Goal: Information Seeking & Learning: Learn about a topic

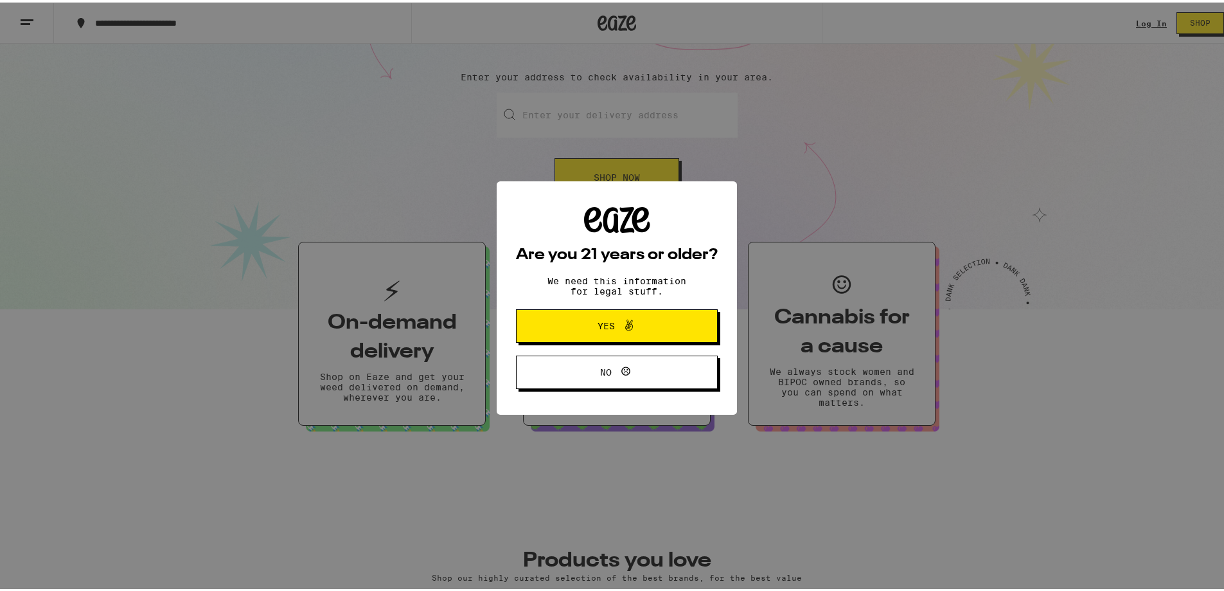
scroll to position [257, 0]
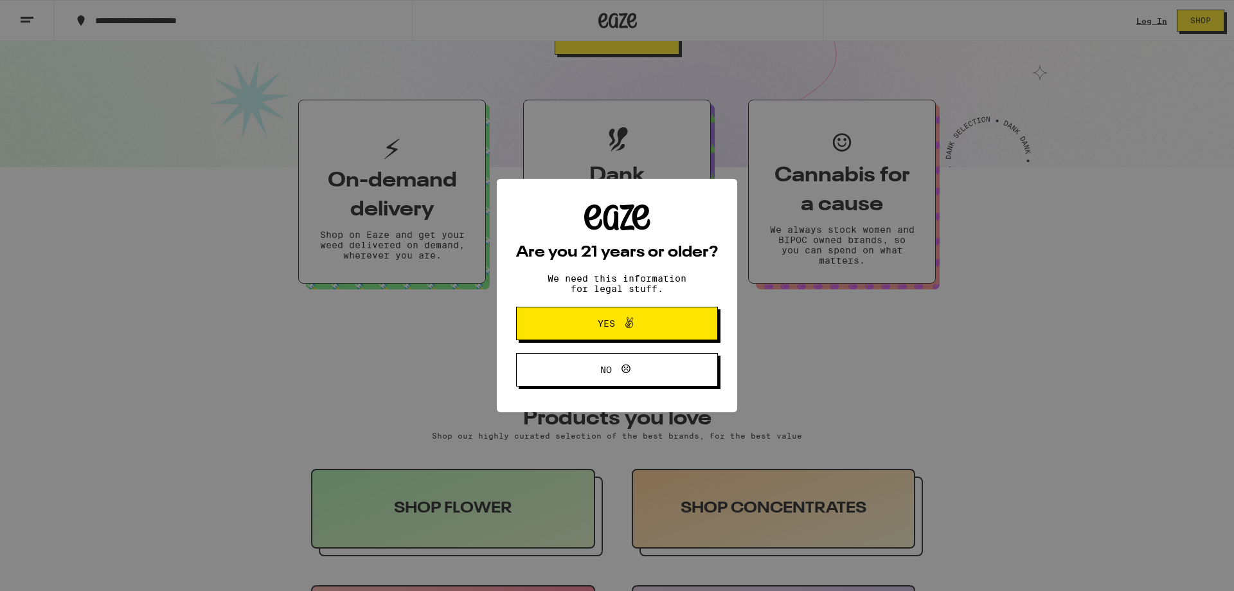
click at [657, 312] on button "Yes" at bounding box center [617, 323] width 202 height 33
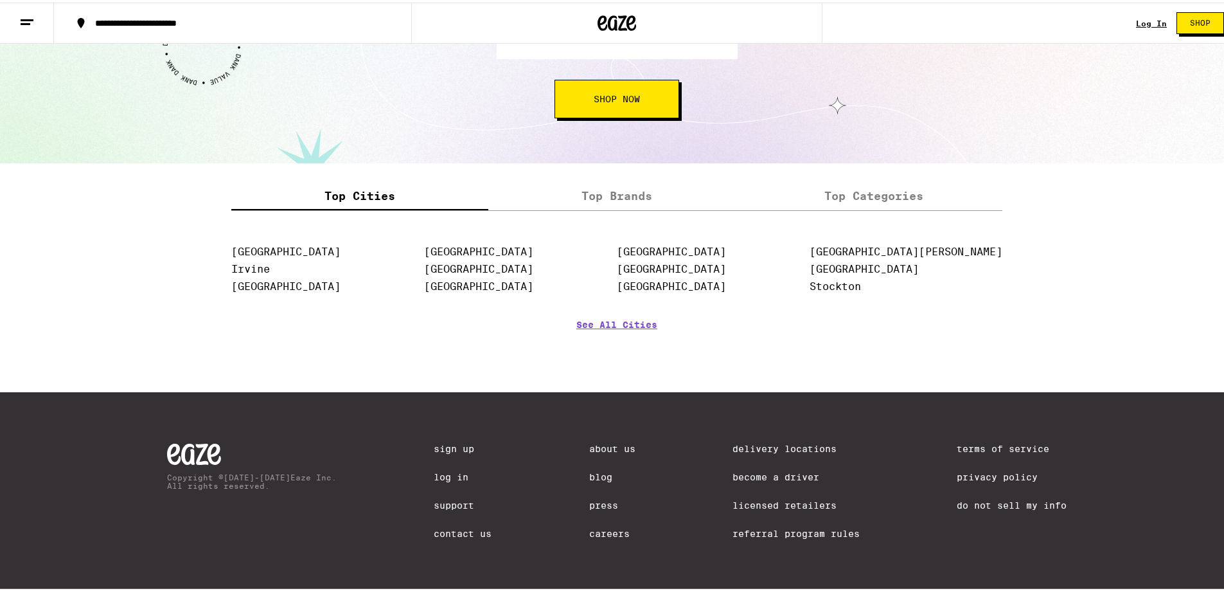
scroll to position [1542, 0]
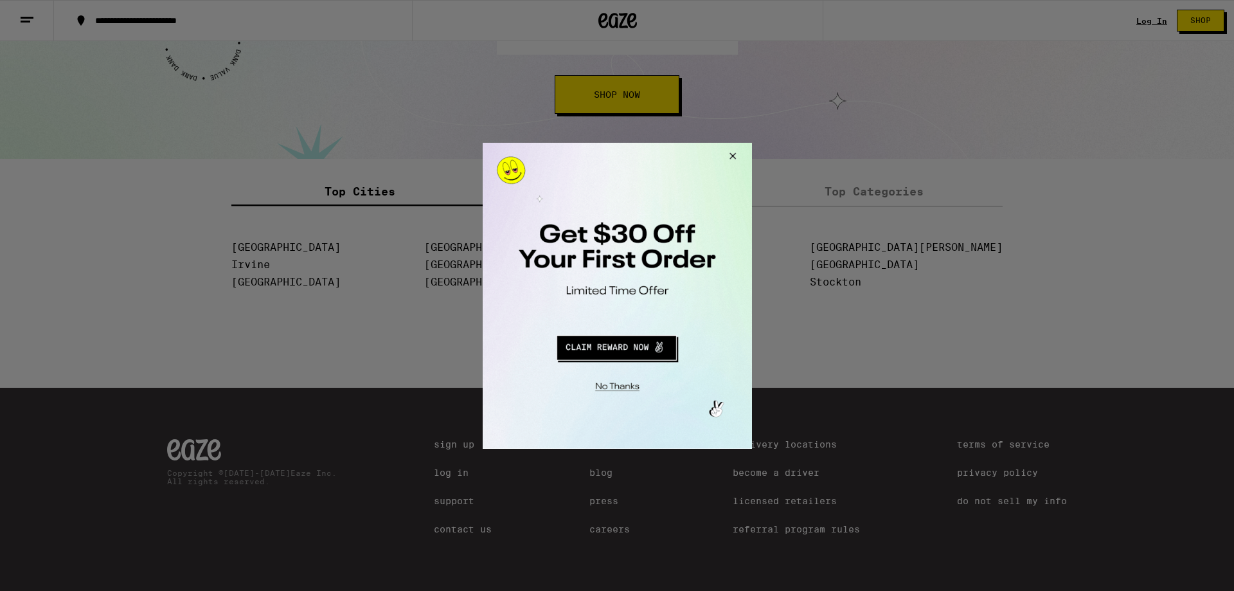
click at [595, 480] on div at bounding box center [617, 295] width 1234 height 591
click at [736, 148] on button "Close Modal" at bounding box center [730, 157] width 35 height 31
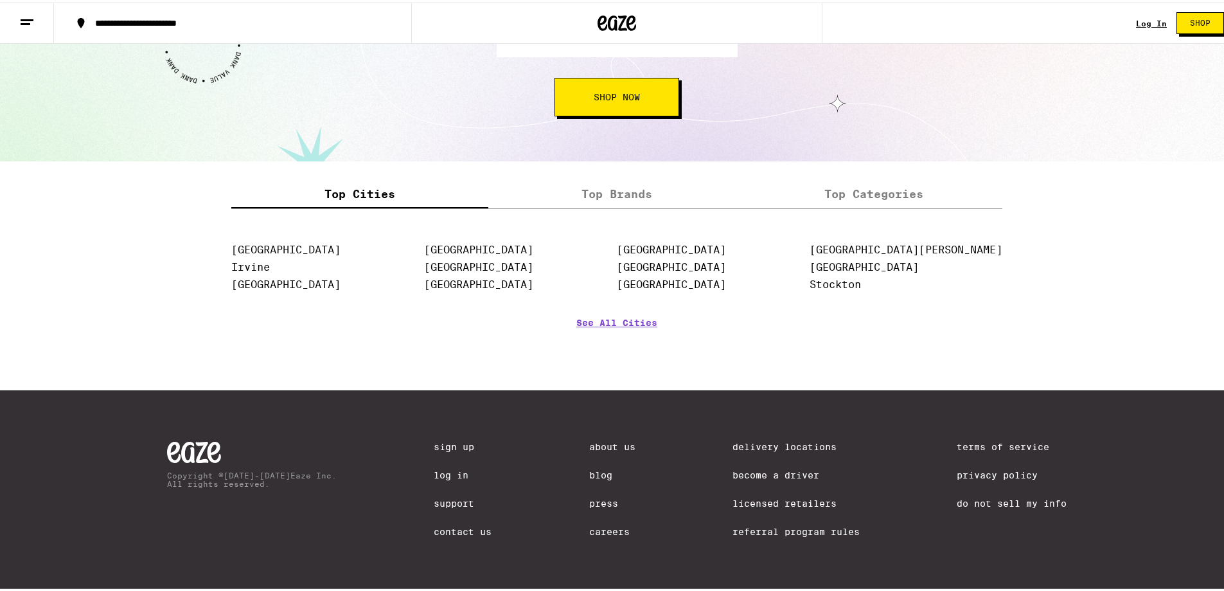
click at [589, 467] on link "Blog" at bounding box center [612, 472] width 46 height 10
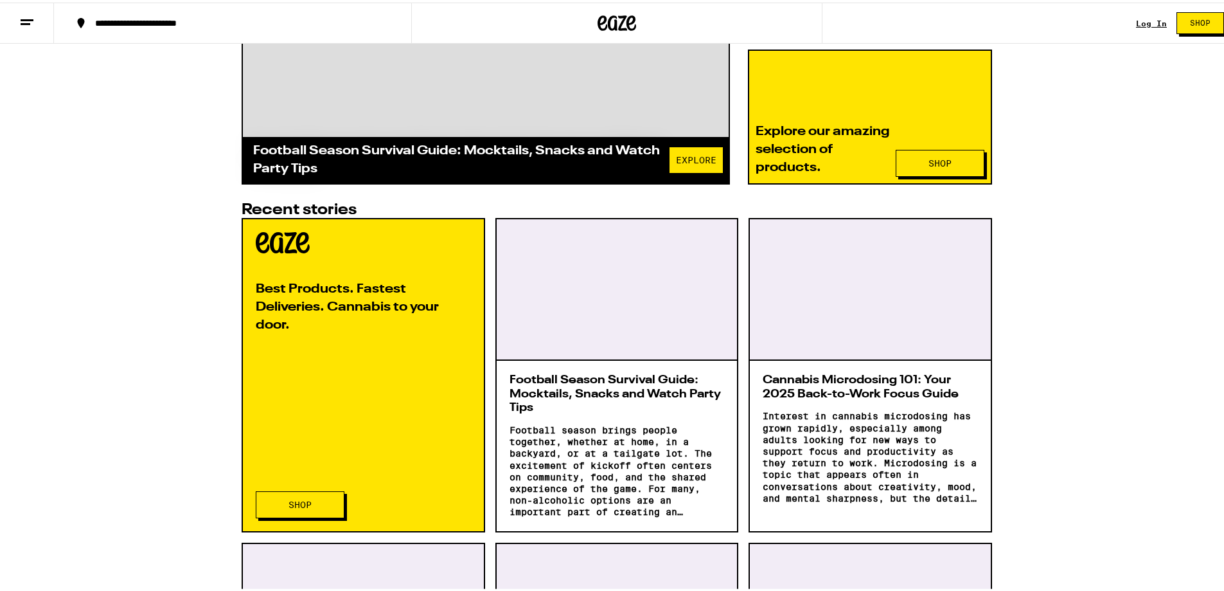
scroll to position [514, 0]
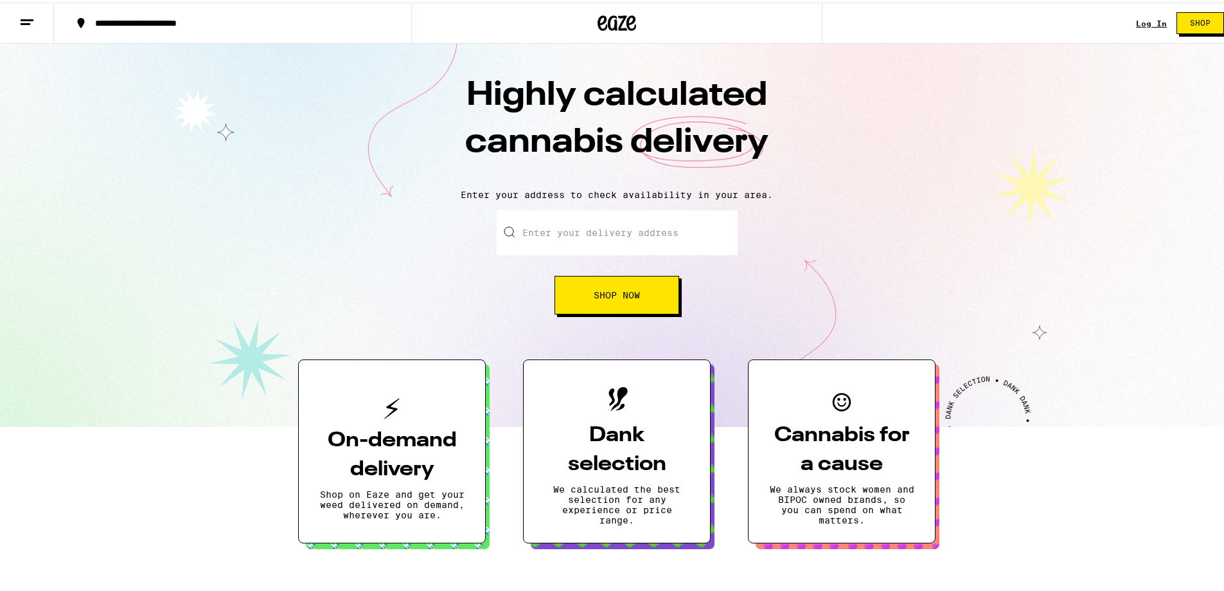
click at [26, 17] on line at bounding box center [27, 17] width 13 height 0
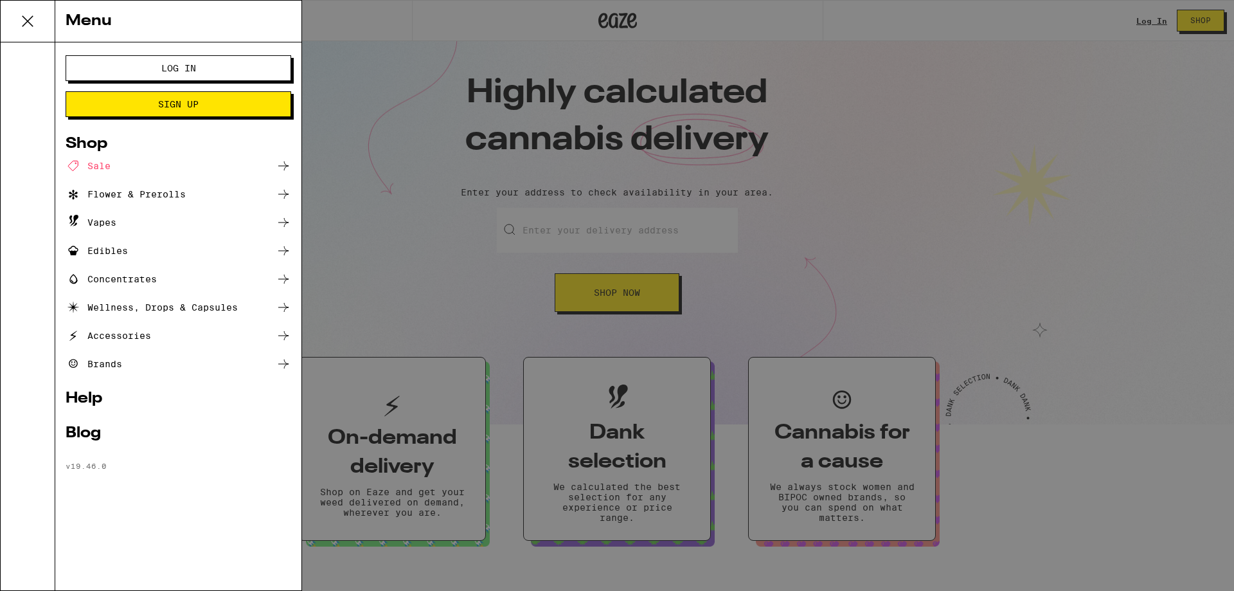
click at [84, 430] on div "Blog" at bounding box center [179, 432] width 226 height 15
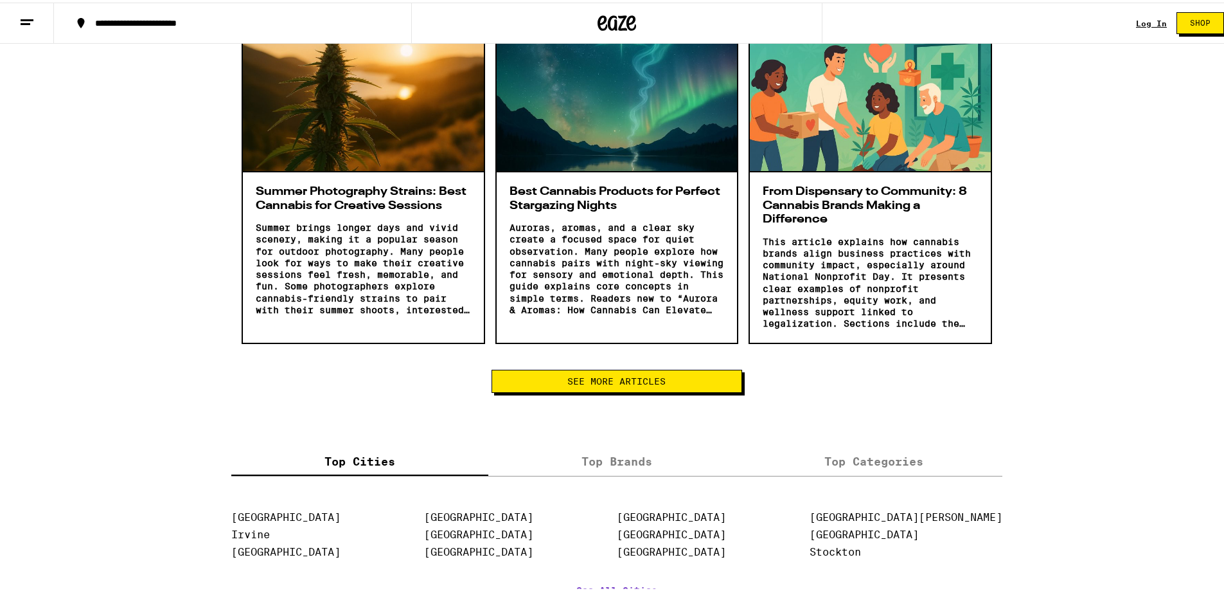
scroll to position [1992, 0]
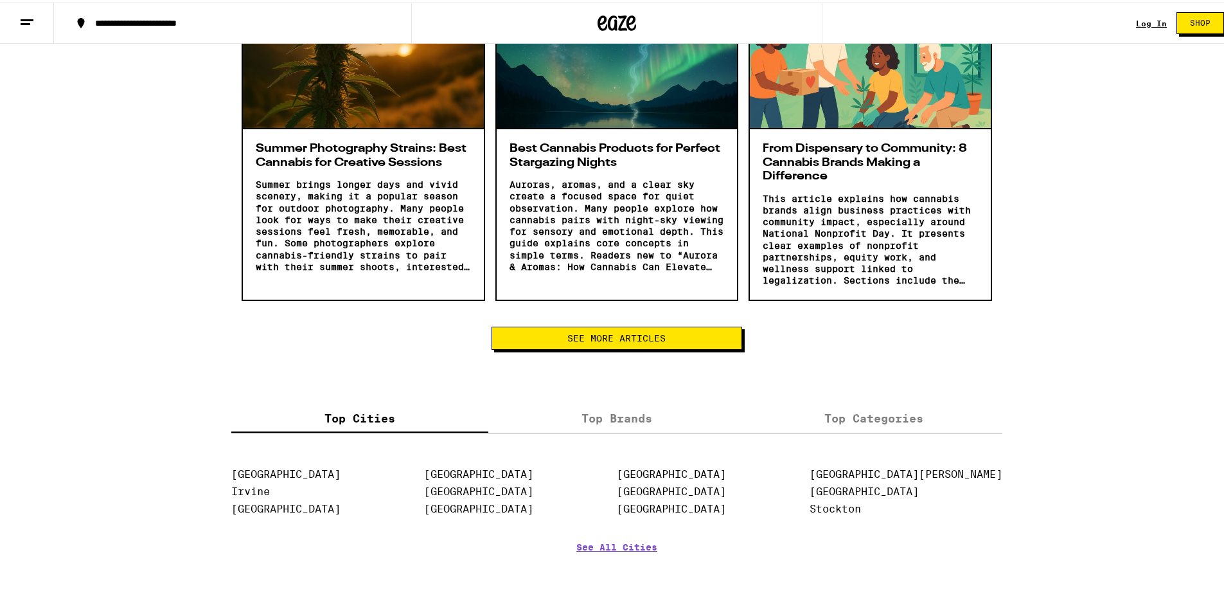
click at [640, 330] on button "See More Articles" at bounding box center [617, 335] width 250 height 23
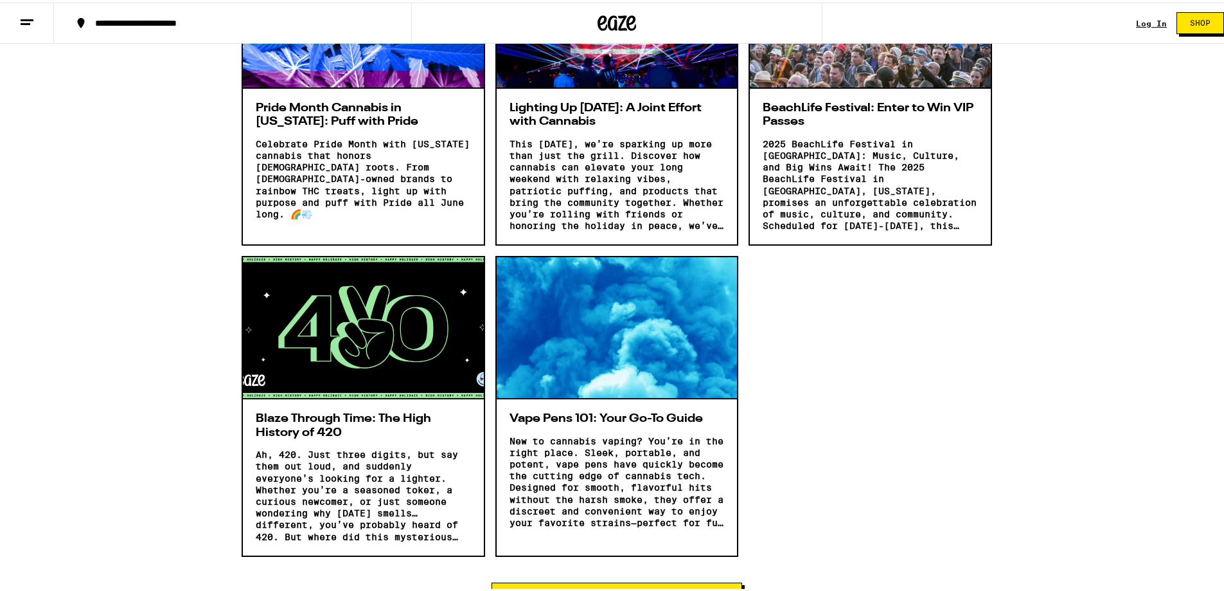
scroll to position [3342, 0]
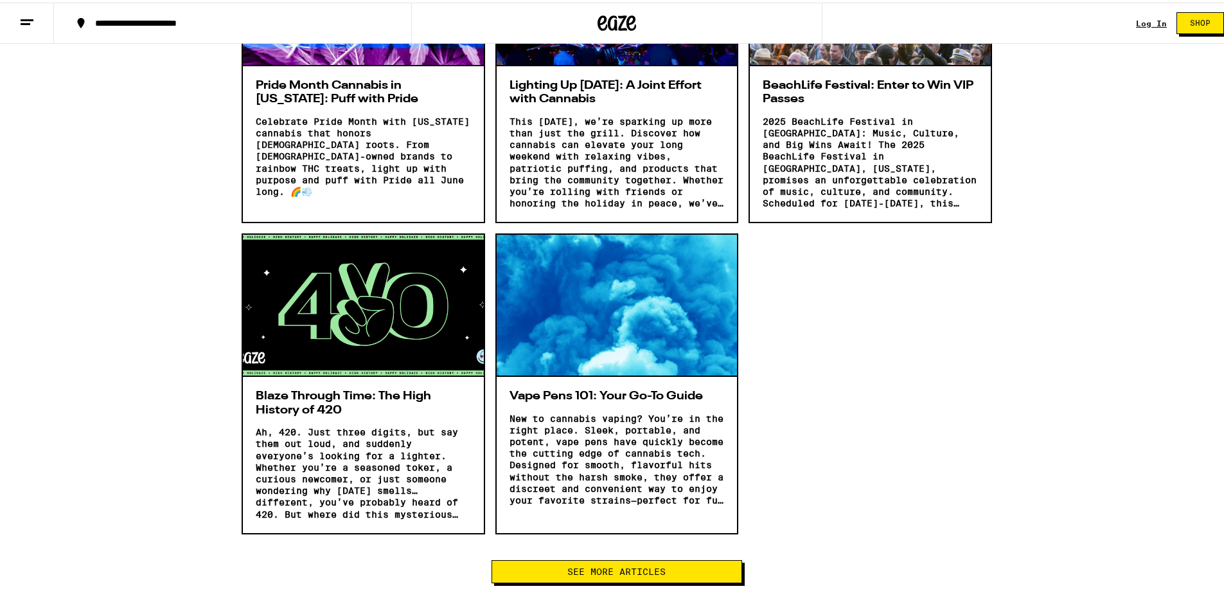
click at [655, 326] on div at bounding box center [617, 303] width 241 height 142
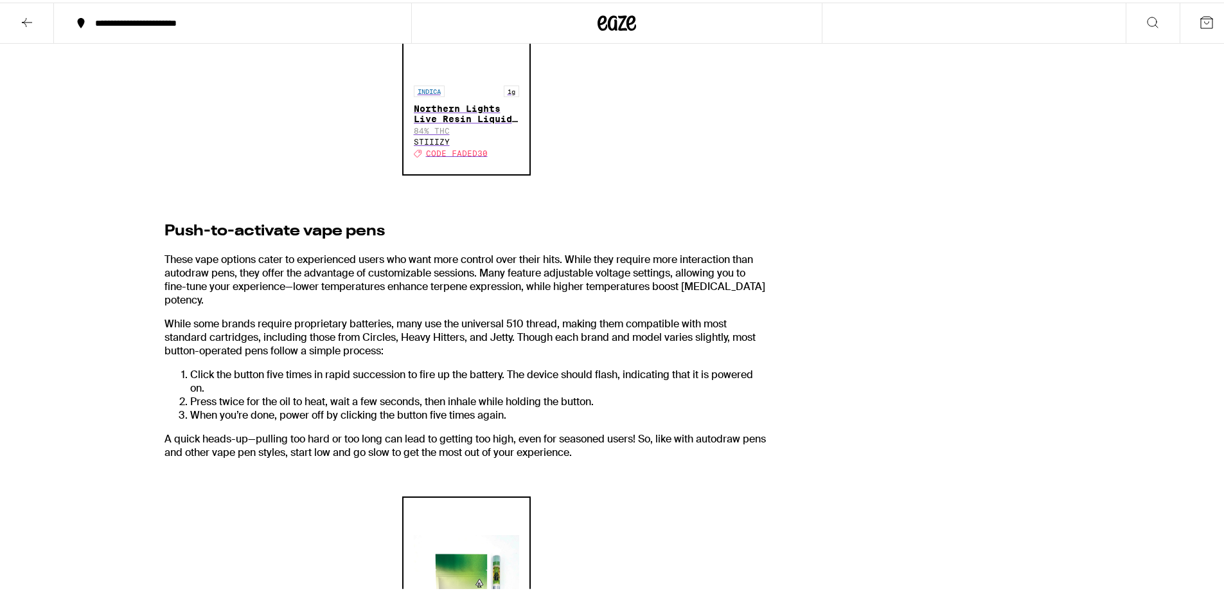
scroll to position [900, 0]
